Goal: Task Accomplishment & Management: Use online tool/utility

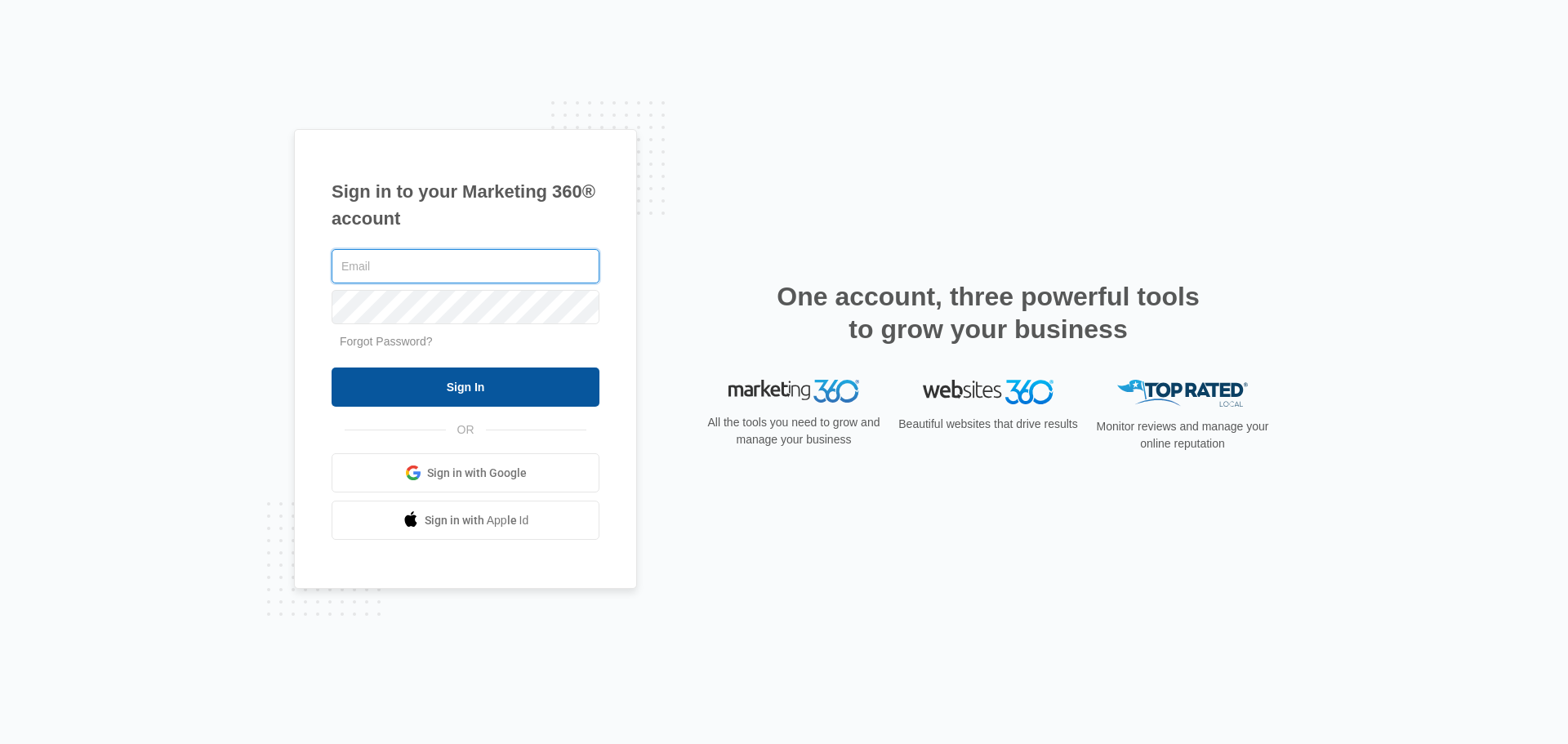
type input "Rlewis@Christihublerauto.com"
click at [478, 377] on input "Sign In" at bounding box center [465, 387] width 268 height 39
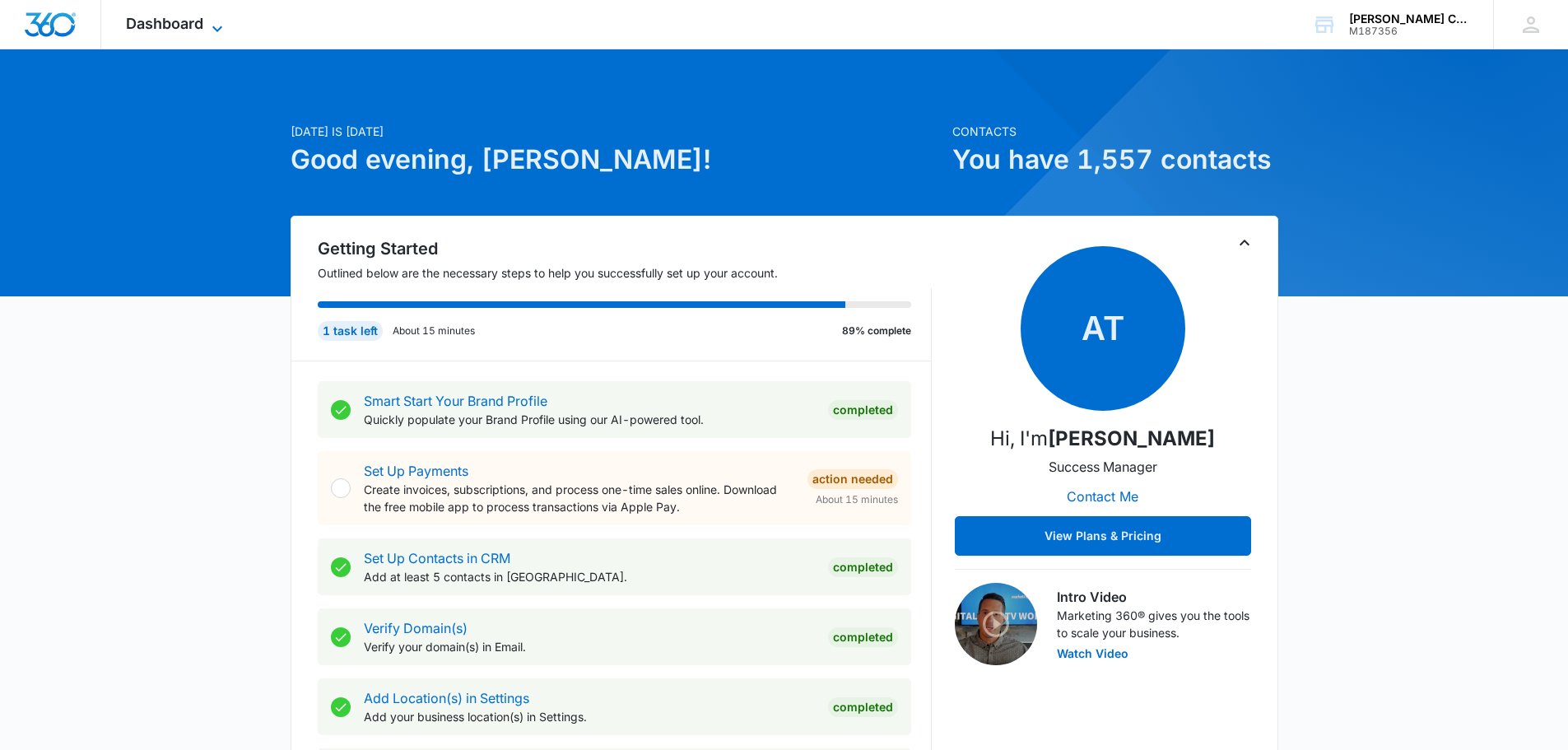
click at [212, 24] on icon at bounding box center [217, 29] width 20 height 20
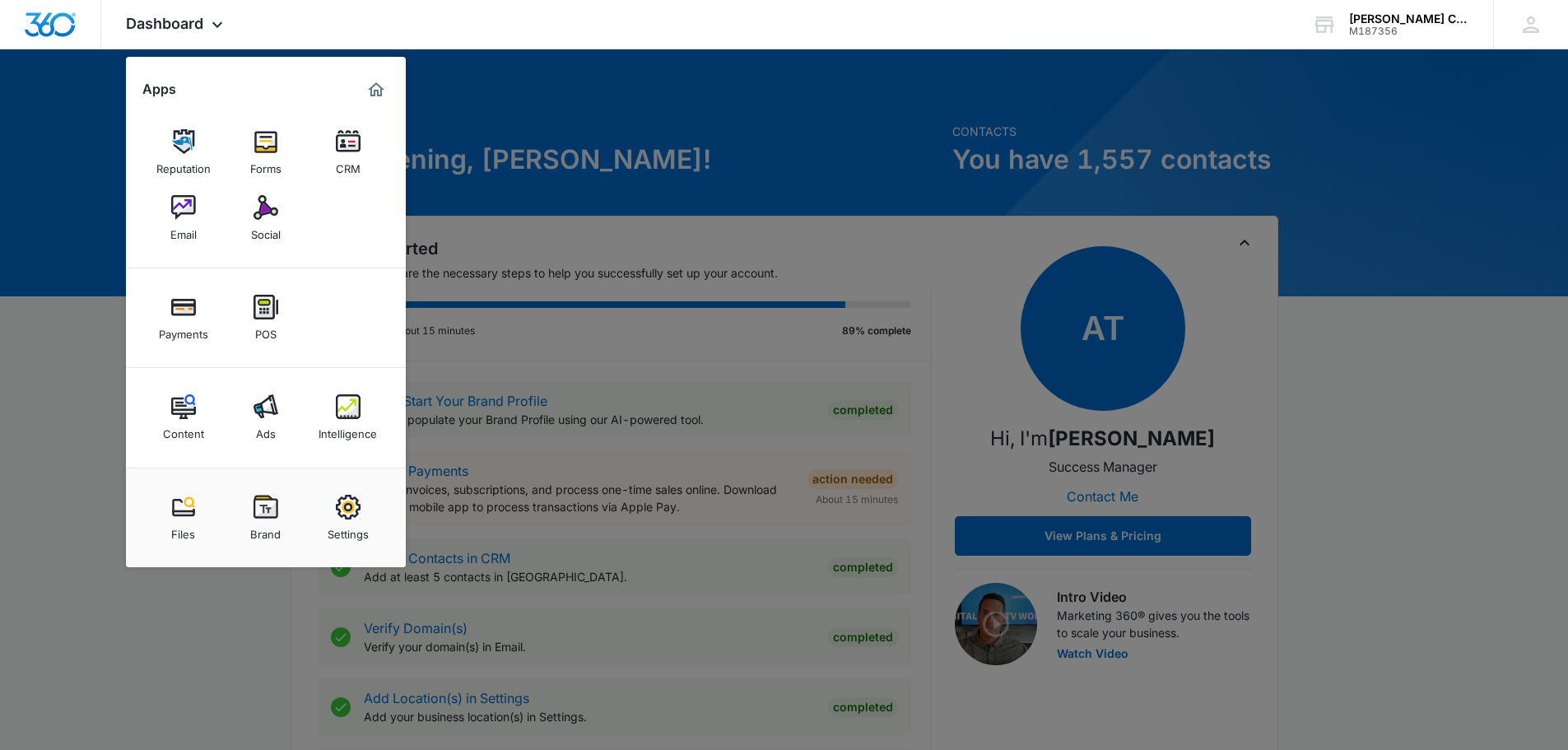
click at [80, 466] on div at bounding box center [784, 375] width 1568 height 750
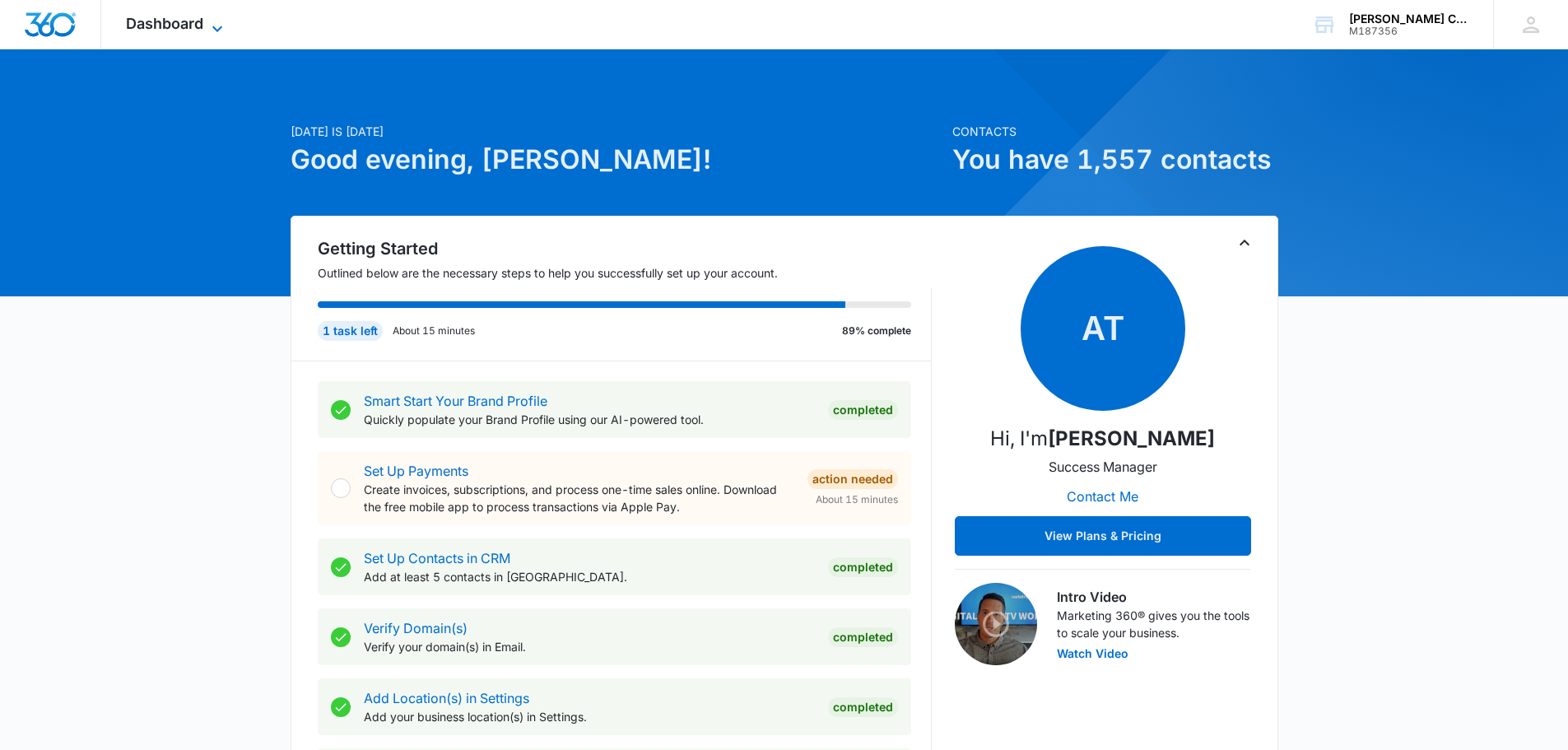
click at [212, 24] on icon at bounding box center [217, 29] width 20 height 20
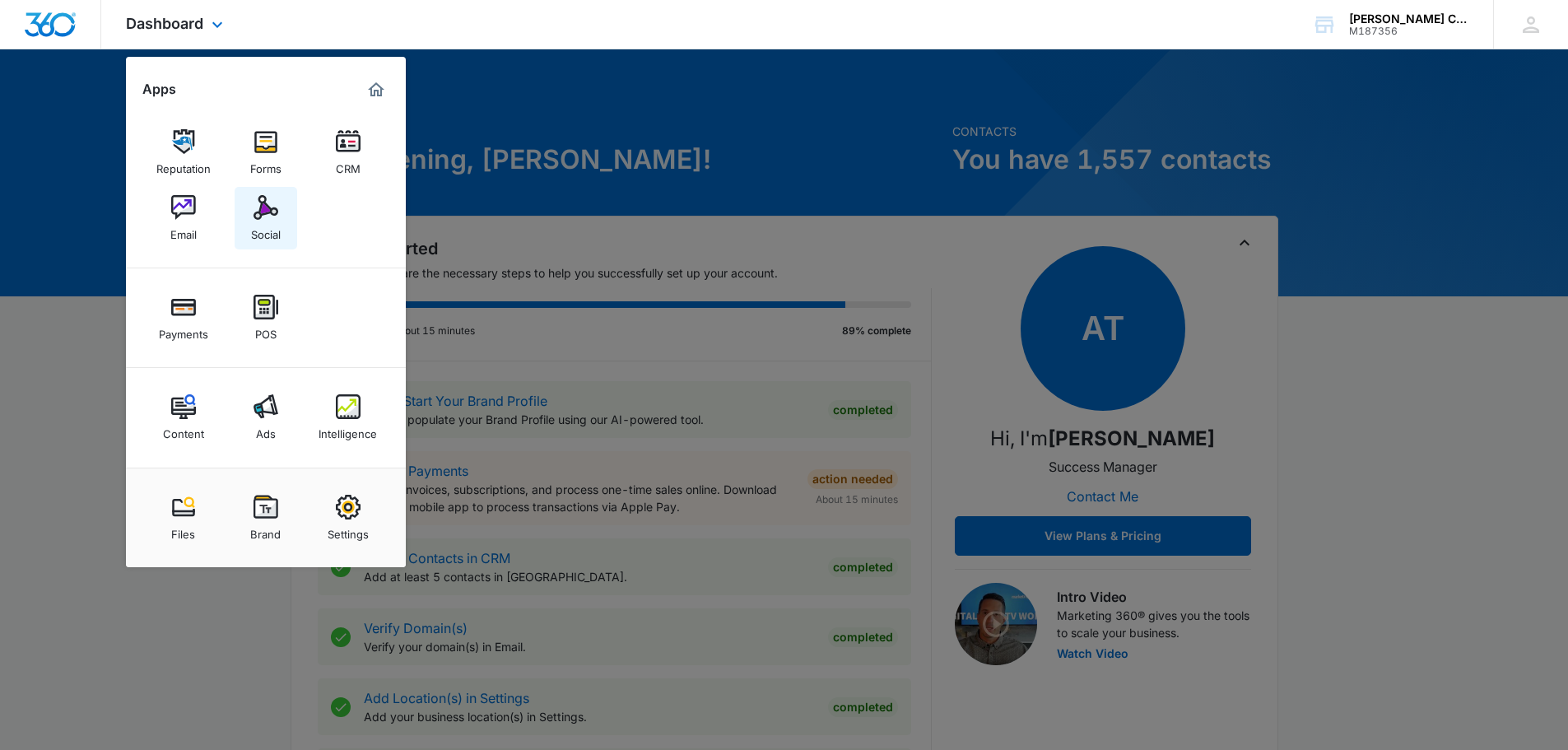
click at [262, 222] on div "Social" at bounding box center [265, 231] width 29 height 22
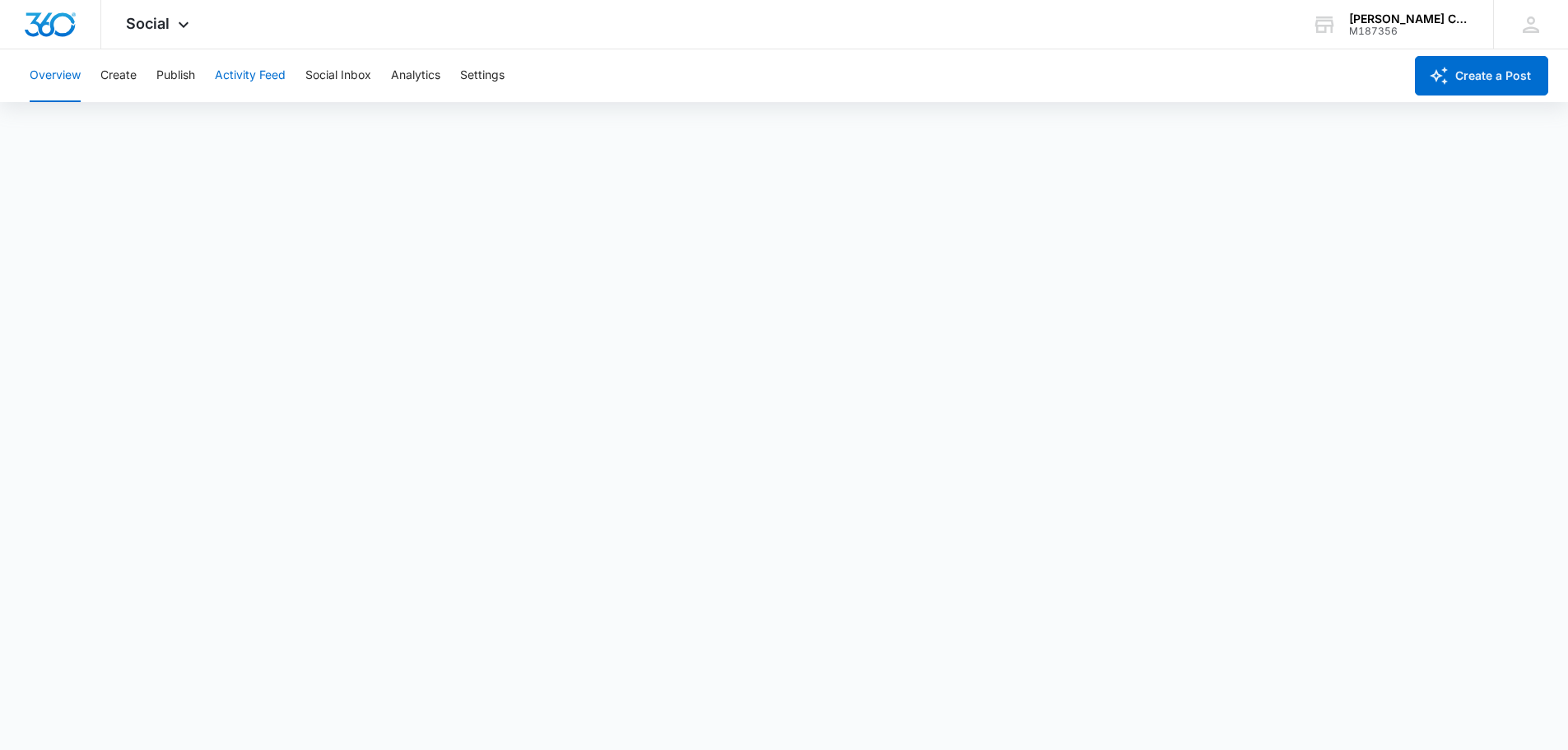
click at [257, 73] on button "Activity Feed" at bounding box center [250, 76] width 71 height 53
